Goal: Task Accomplishment & Management: Manage account settings

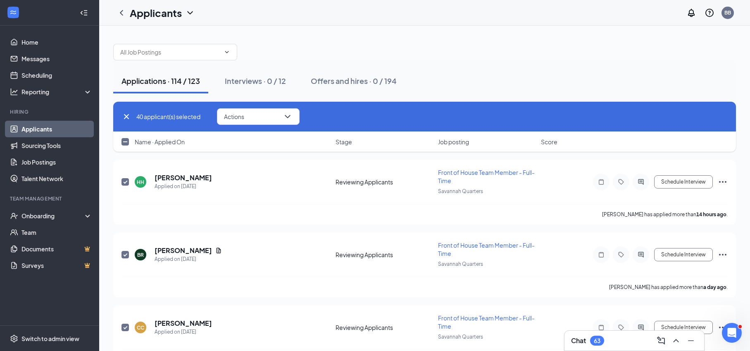
click at [128, 121] on div "40 applicant(s) selected Actions Send SMS Send email Move to stage Move to anot…" at bounding box center [424, 116] width 606 height 17
click at [125, 114] on icon "Cross" at bounding box center [126, 117] width 10 height 10
checkbox input "false"
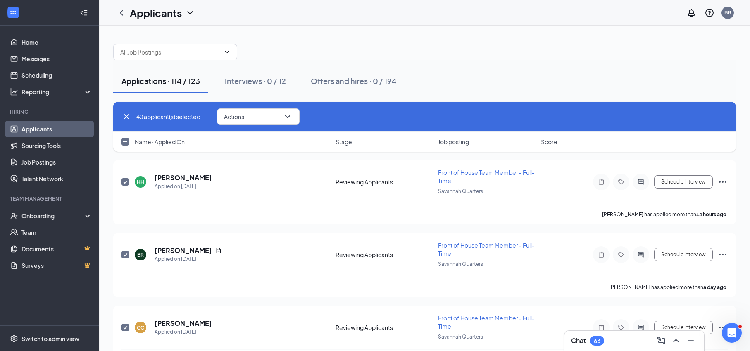
checkbox input "false"
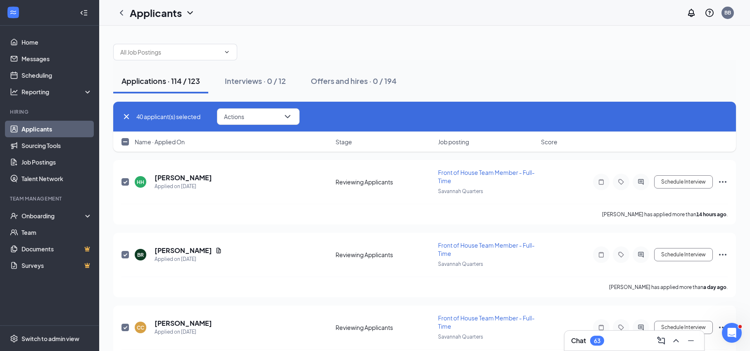
checkbox input "false"
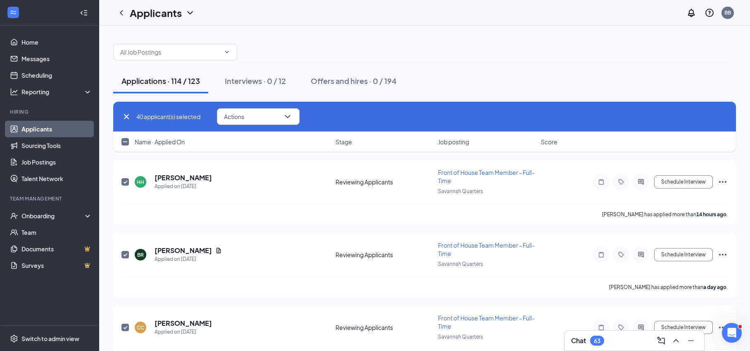
checkbox input "false"
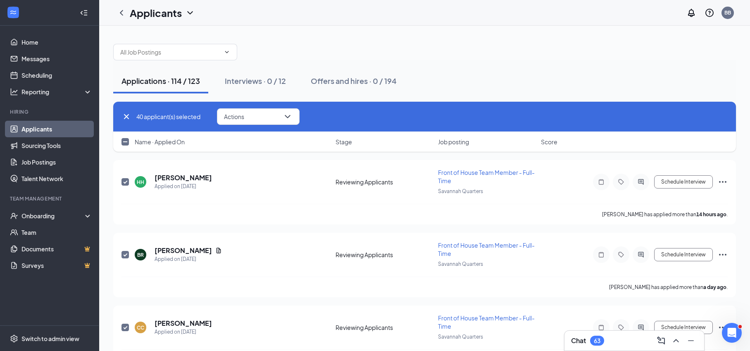
checkbox input "false"
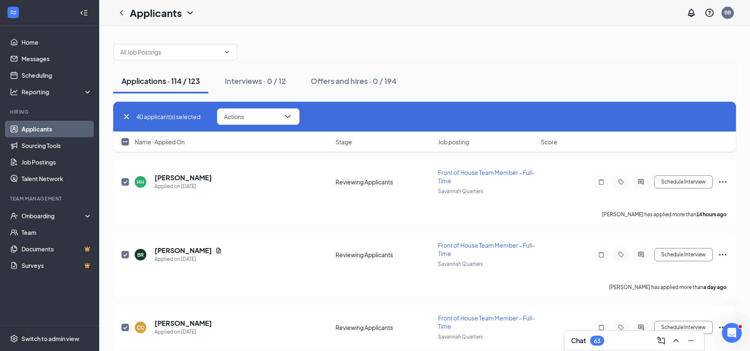
checkbox input "false"
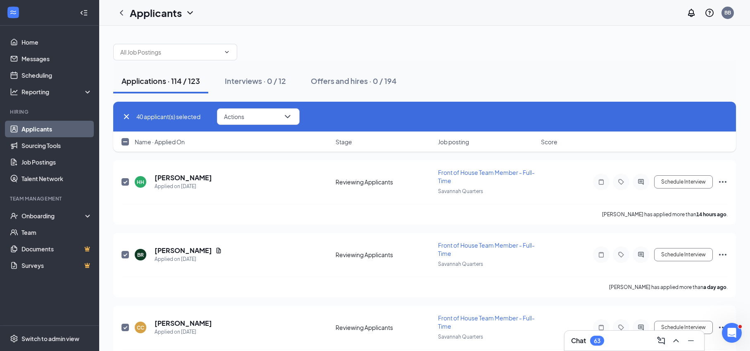
checkbox input "false"
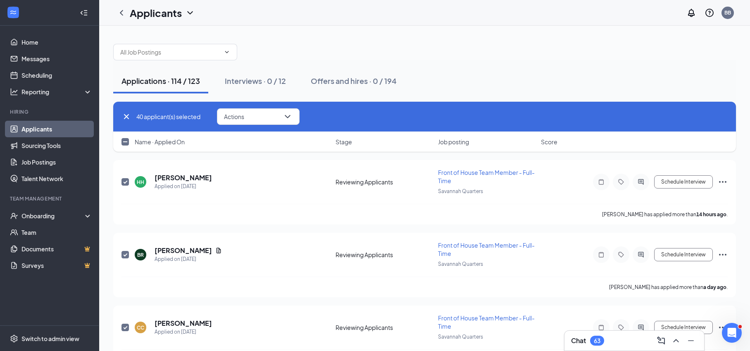
checkbox input "false"
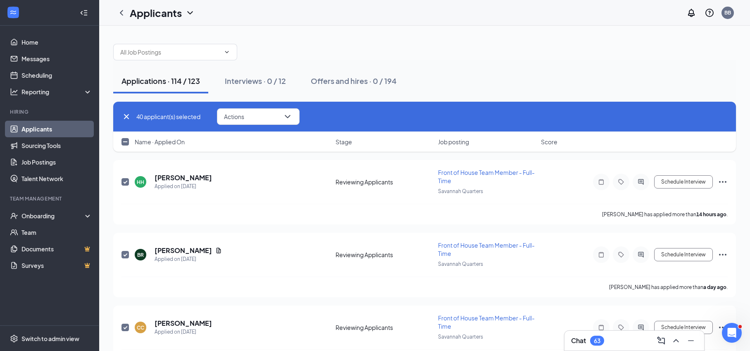
checkbox input "false"
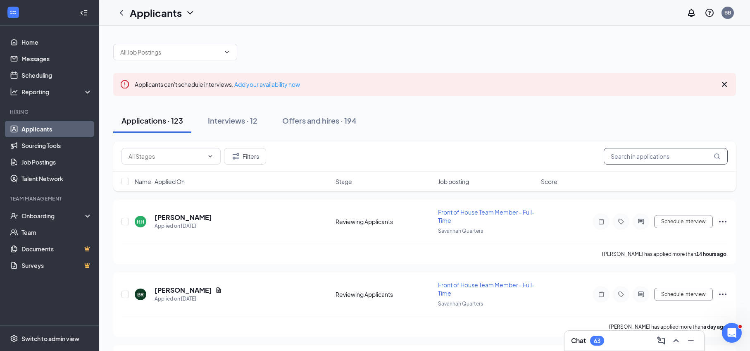
paste input "[EMAIL_ADDRESS][DOMAIN_NAME]"
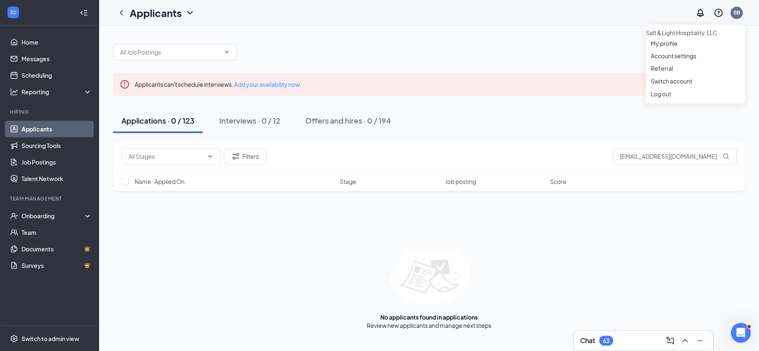
click at [555, 65] on div "Applicants can't schedule interviews. Add your availability now Applications · …" at bounding box center [429, 183] width 632 height 294
click at [35, 129] on link "Applicants" at bounding box center [56, 129] width 71 height 17
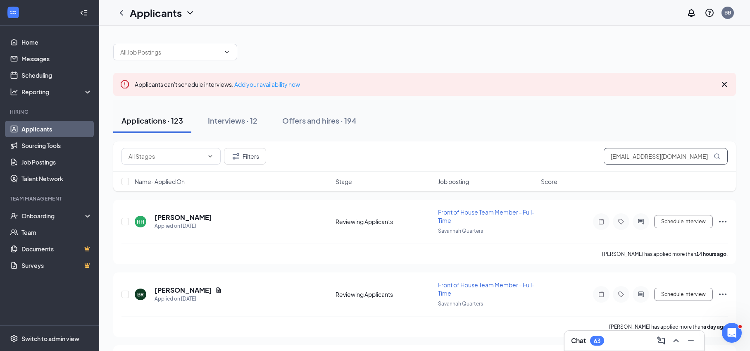
click at [615, 151] on input "[EMAIL_ADDRESS][DOMAIN_NAME]" at bounding box center [666, 156] width 124 height 17
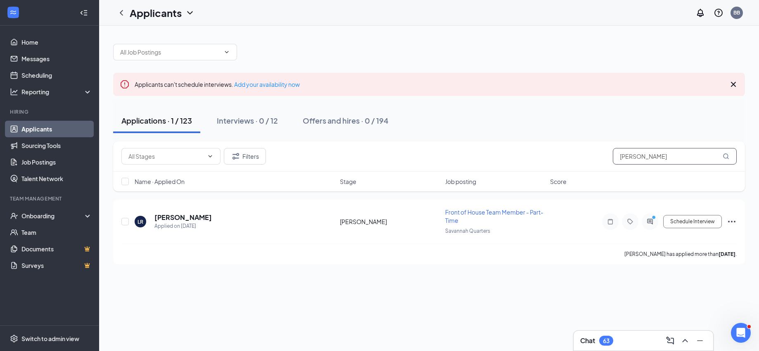
type input "[PERSON_NAME]"
click at [734, 221] on icon "Ellipses" at bounding box center [732, 221] width 10 height 10
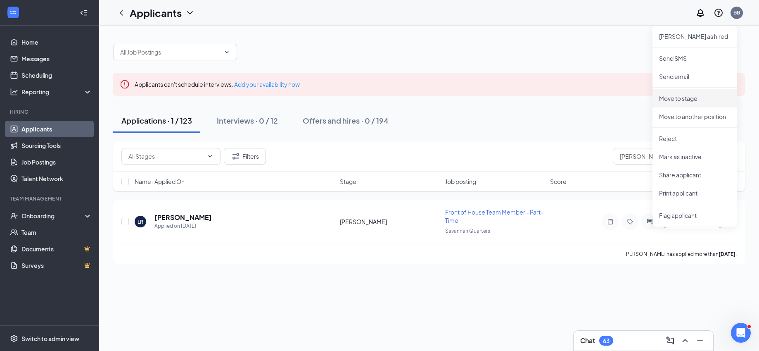
click at [685, 101] on p "Move to stage" at bounding box center [694, 98] width 71 height 8
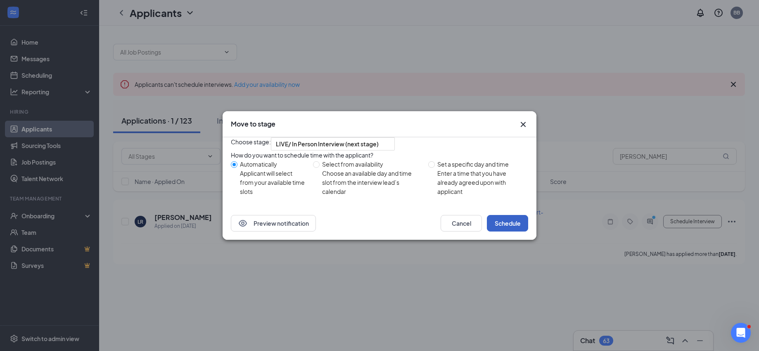
click at [504, 231] on button "Schedule" at bounding box center [507, 223] width 41 height 17
